Goal: Transaction & Acquisition: Register for event/course

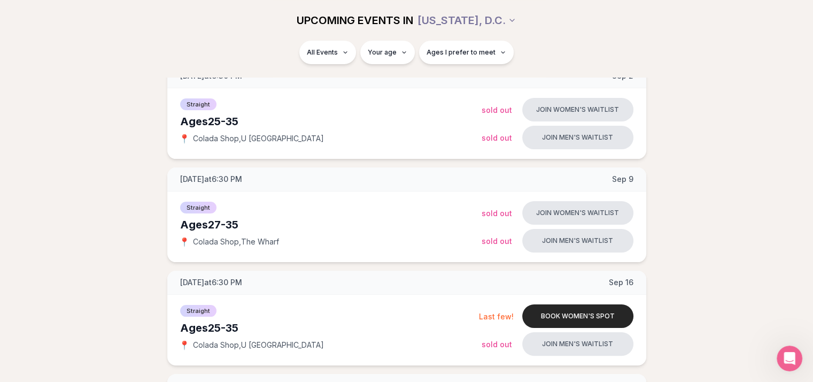
scroll to position [177, 0]
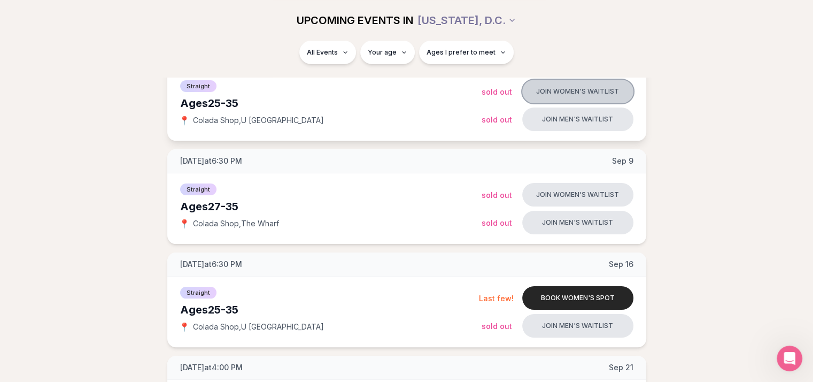
click at [604, 90] on button "Join women's waitlist" at bounding box center [577, 92] width 111 height 24
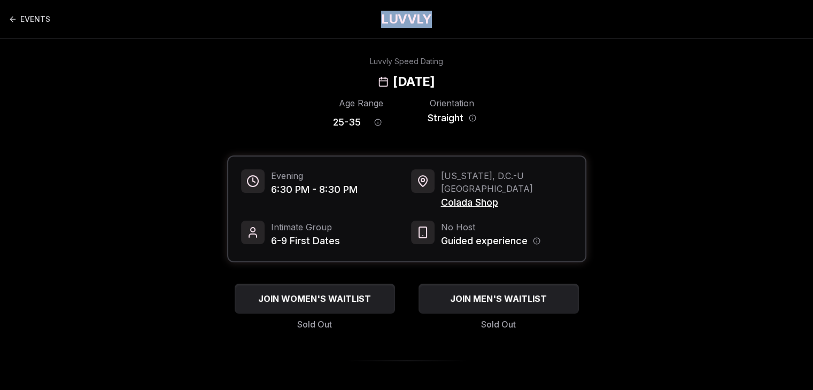
drag, startPoint x: 376, startPoint y: 16, endPoint x: 437, endPoint y: 18, distance: 61.5
click at [437, 18] on div "EVENTS LUVVLY" at bounding box center [406, 19] width 813 height 38
copy h1 "LUVVLY"
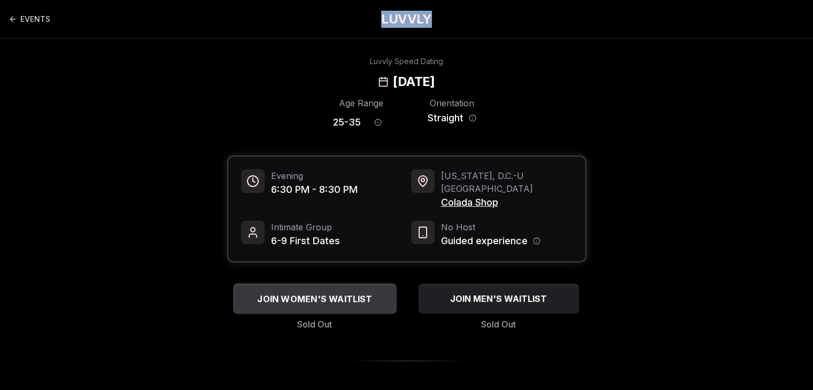
click at [307, 292] on span "JOIN WOMEN'S WAITLIST" at bounding box center [314, 298] width 119 height 13
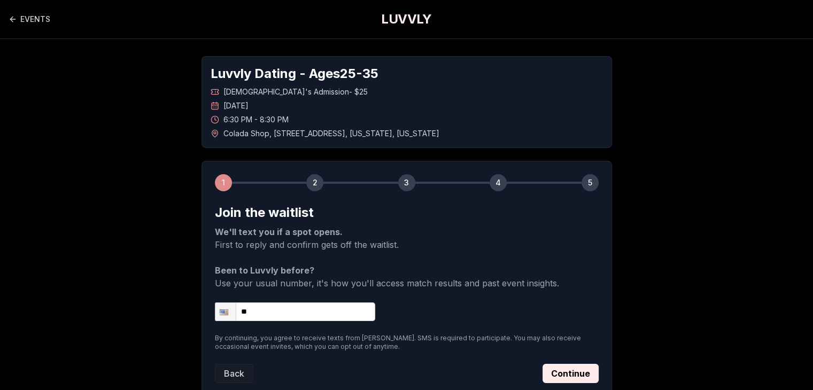
click at [295, 300] on form "Join the waitlist We'll text you if a spot opens. First to reply and confirm ge…" at bounding box center [407, 293] width 384 height 179
click at [276, 317] on input "**" at bounding box center [295, 312] width 160 height 19
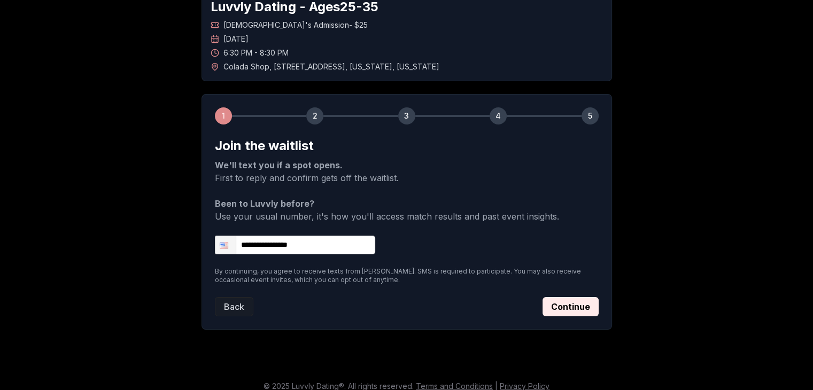
scroll to position [76, 0]
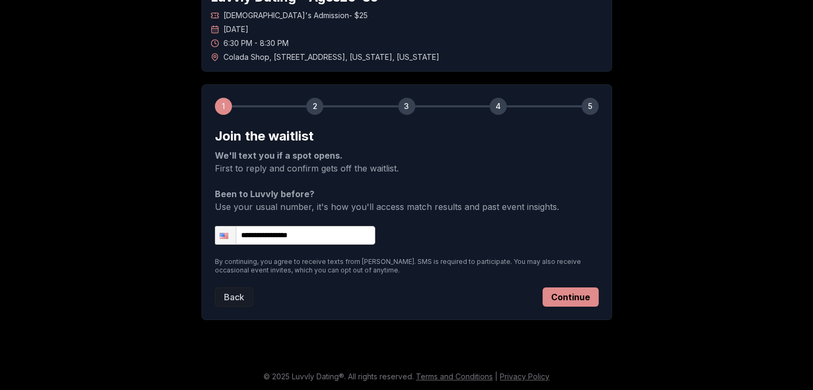
type input "**********"
click at [582, 291] on button "Continue" at bounding box center [571, 297] width 56 height 19
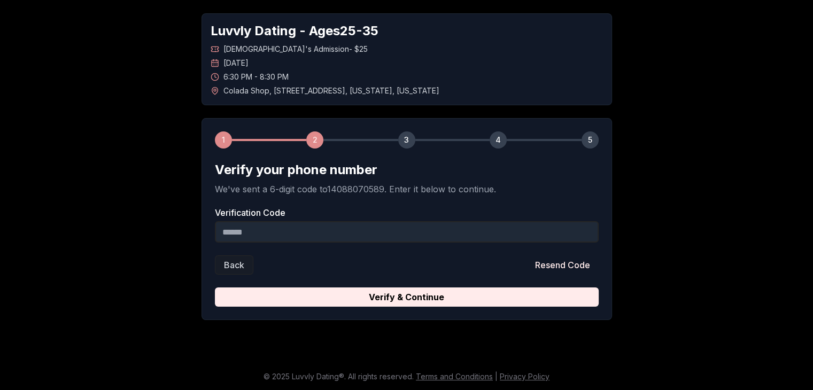
click at [403, 237] on input "Verification Code" at bounding box center [407, 231] width 384 height 21
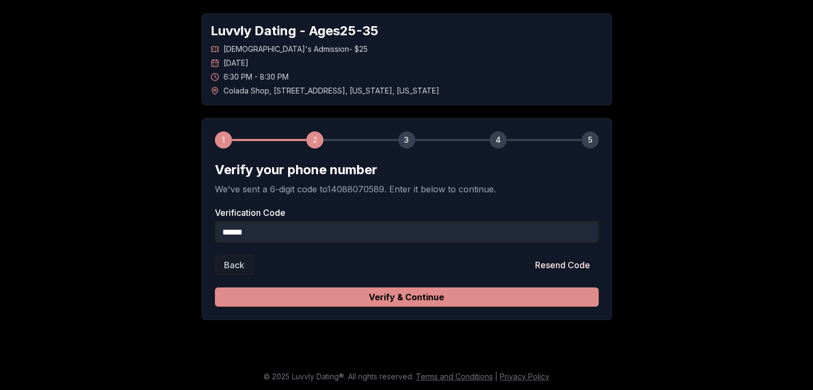
type input "******"
click at [428, 296] on button "Verify & Continue" at bounding box center [407, 297] width 384 height 19
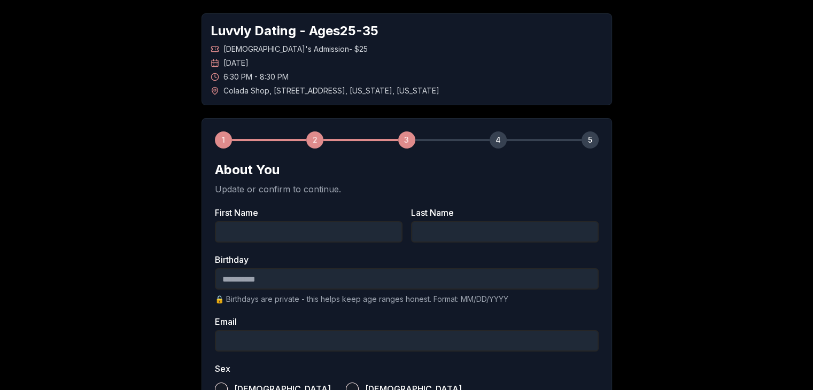
click at [323, 240] on input "First Name" at bounding box center [309, 231] width 188 height 21
type input "***"
type input "*"
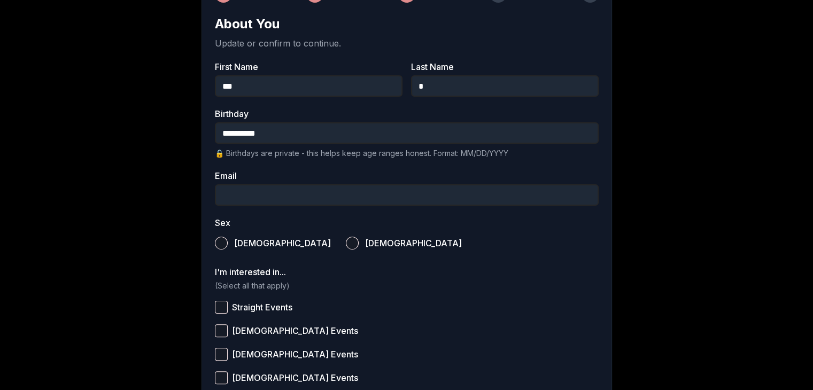
scroll to position [235, 0]
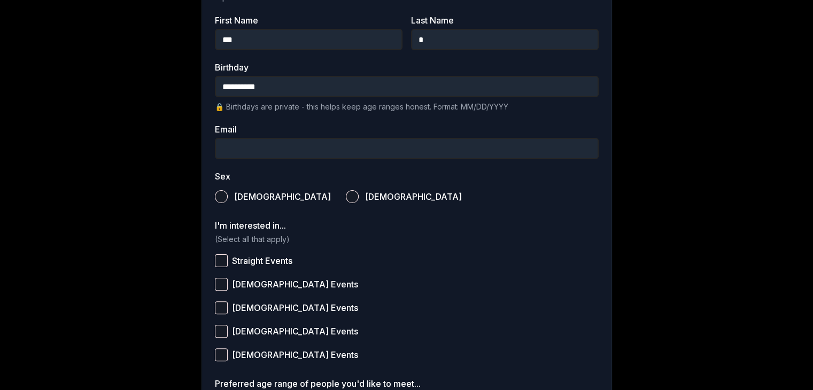
type input "**********"
click at [270, 152] on input "Email" at bounding box center [407, 148] width 384 height 21
type input "**********"
click at [346, 197] on button "[DEMOGRAPHIC_DATA]" at bounding box center [352, 196] width 13 height 13
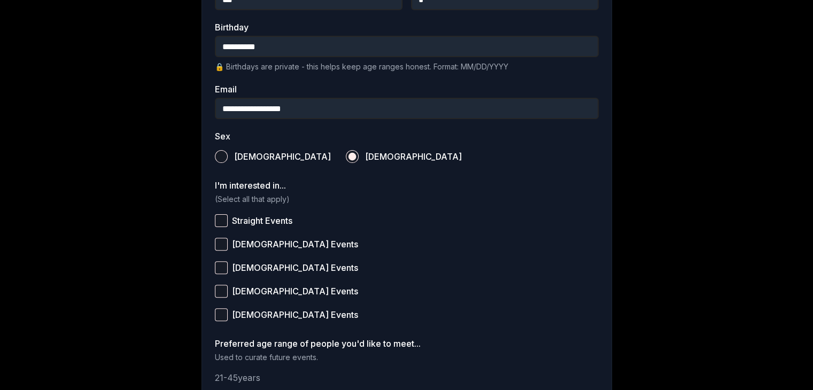
scroll to position [287, 0]
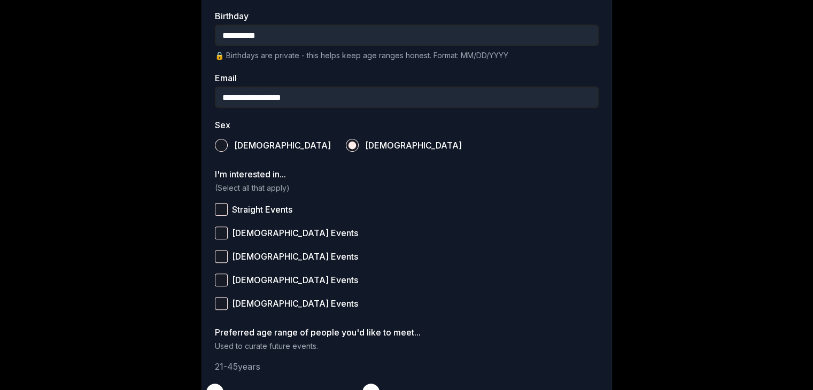
click at [221, 210] on button "Straight Events" at bounding box center [221, 209] width 13 height 13
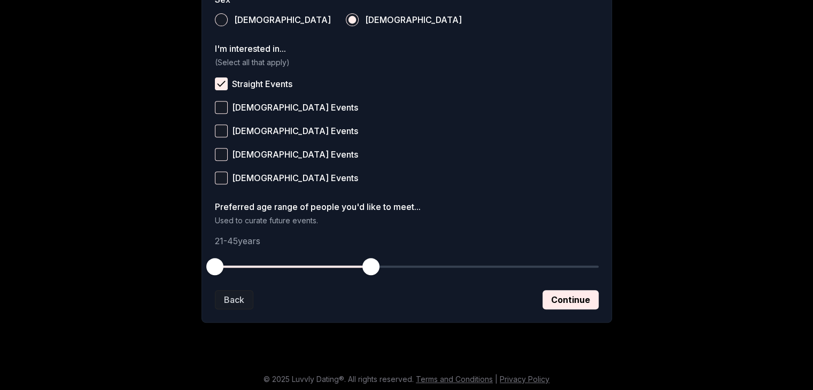
scroll to position [415, 0]
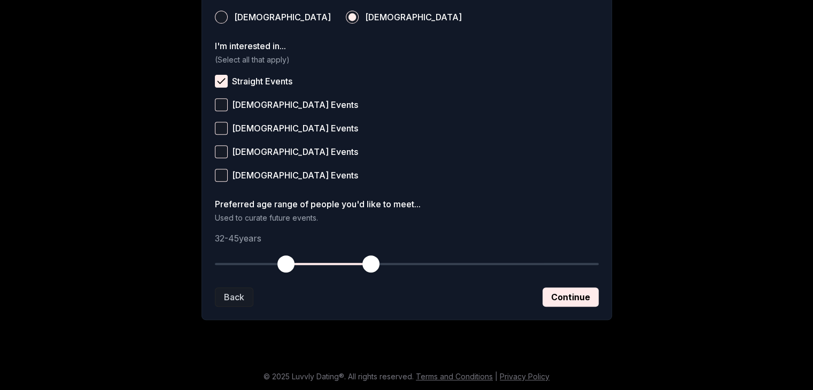
drag, startPoint x: 217, startPoint y: 262, endPoint x: 284, endPoint y: 266, distance: 67.0
click at [284, 266] on span "button" at bounding box center [285, 264] width 17 height 17
drag, startPoint x: 368, startPoint y: 264, endPoint x: 338, endPoint y: 265, distance: 30.5
click at [338, 265] on span "button" at bounding box center [338, 264] width 17 height 17
click at [562, 301] on button "Continue" at bounding box center [571, 297] width 56 height 19
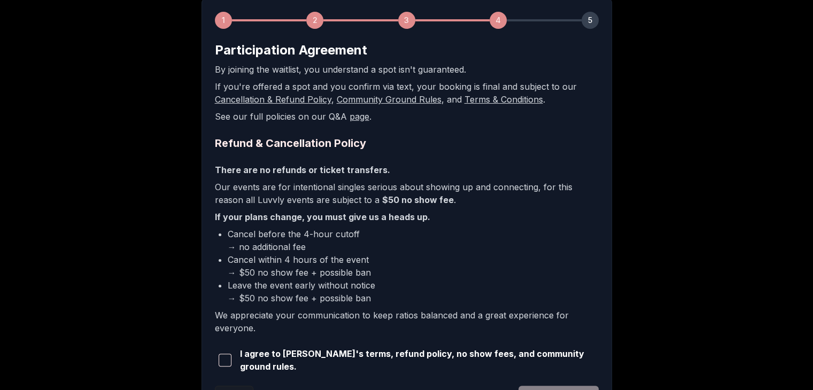
scroll to position [202, 0]
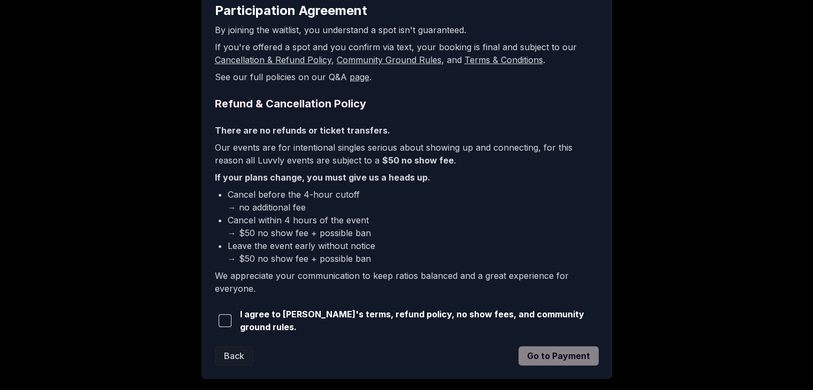
click at [222, 319] on span "button" at bounding box center [225, 320] width 13 height 13
click at [560, 357] on button "Go to Payment" at bounding box center [559, 355] width 80 height 19
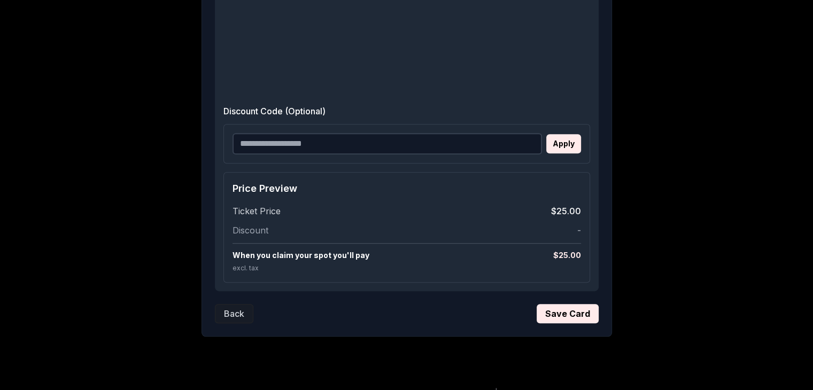
scroll to position [584, 0]
click at [575, 314] on button "Save Card" at bounding box center [568, 313] width 62 height 19
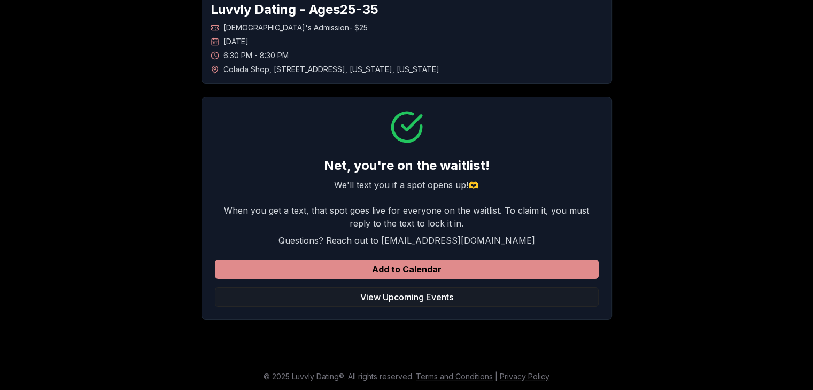
click at [432, 270] on button "Add to Calendar" at bounding box center [407, 269] width 384 height 19
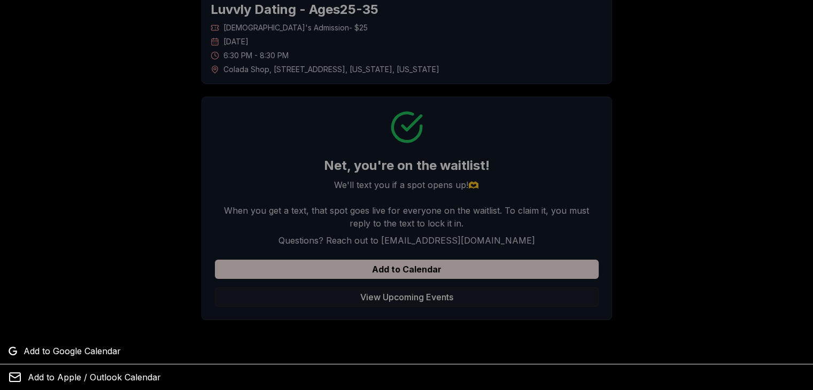
click at [426, 279] on div at bounding box center [406, 195] width 813 height 390
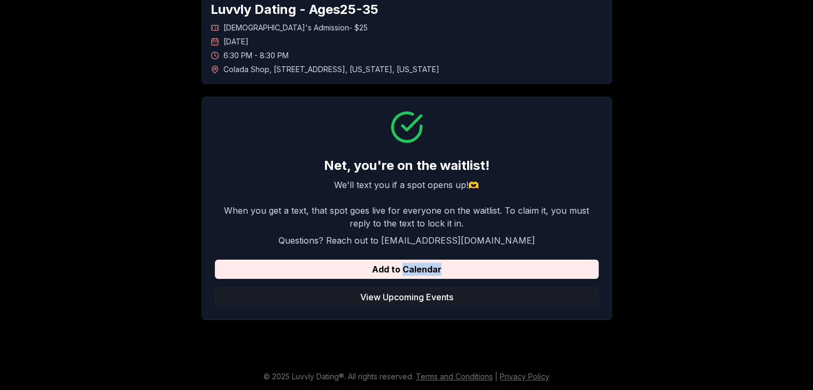
click at [426, 279] on div "Add to Calendar View Upcoming Events" at bounding box center [407, 283] width 384 height 47
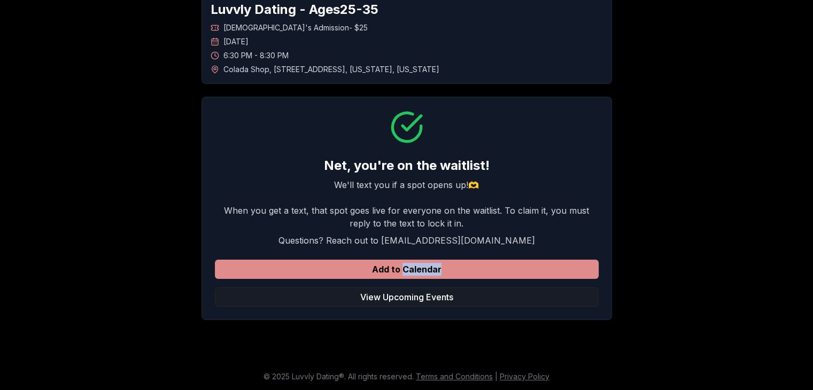
click at [414, 268] on button "Add to Calendar" at bounding box center [407, 269] width 384 height 19
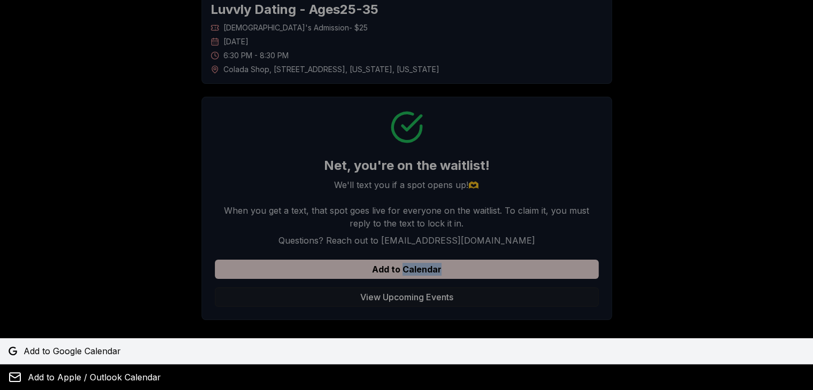
click at [126, 352] on link "Add to Google Calendar" at bounding box center [406, 351] width 813 height 26
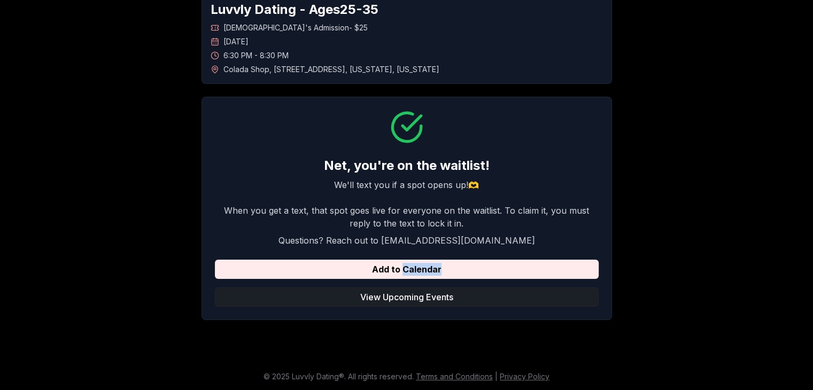
click at [393, 298] on button "View Upcoming Events" at bounding box center [407, 297] width 384 height 19
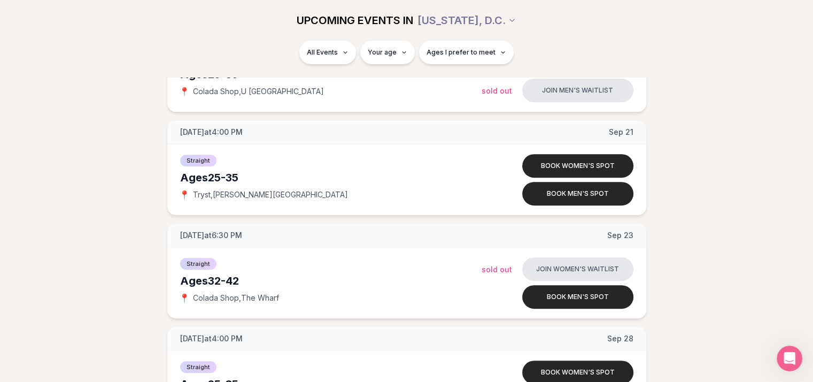
scroll to position [487, 0]
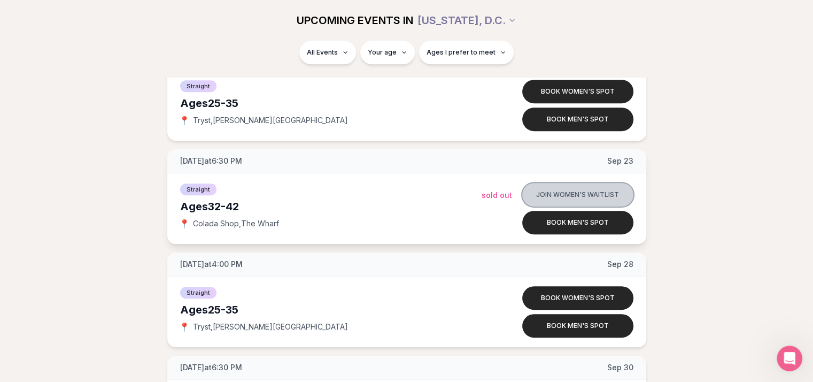
click at [567, 192] on button "Join women's waitlist" at bounding box center [577, 195] width 111 height 24
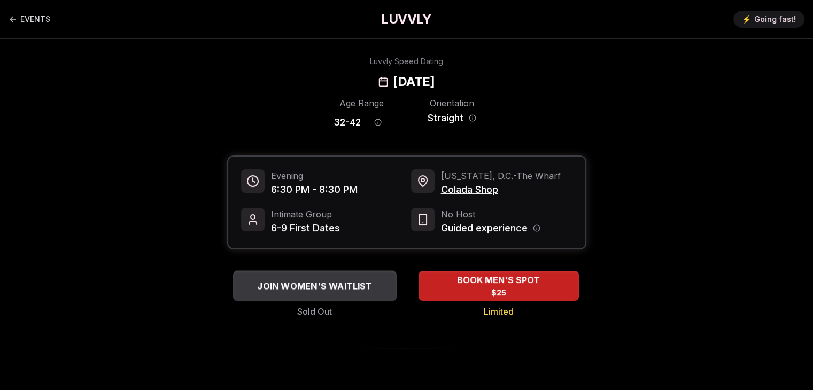
click at [311, 285] on span "JOIN WOMEN'S WAITLIST" at bounding box center [314, 286] width 119 height 13
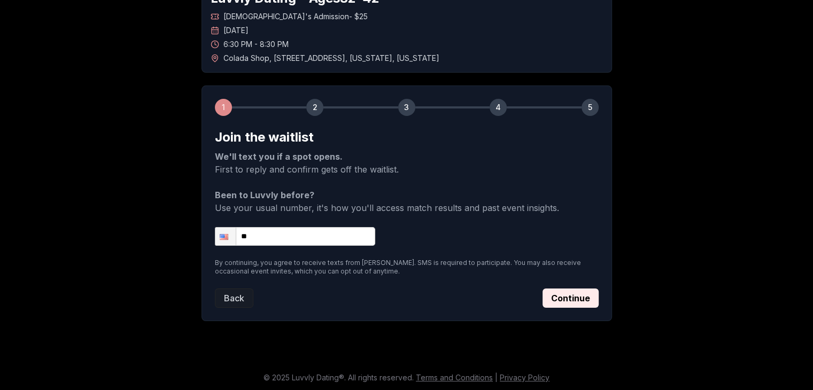
scroll to position [76, 0]
